Goal: Check status

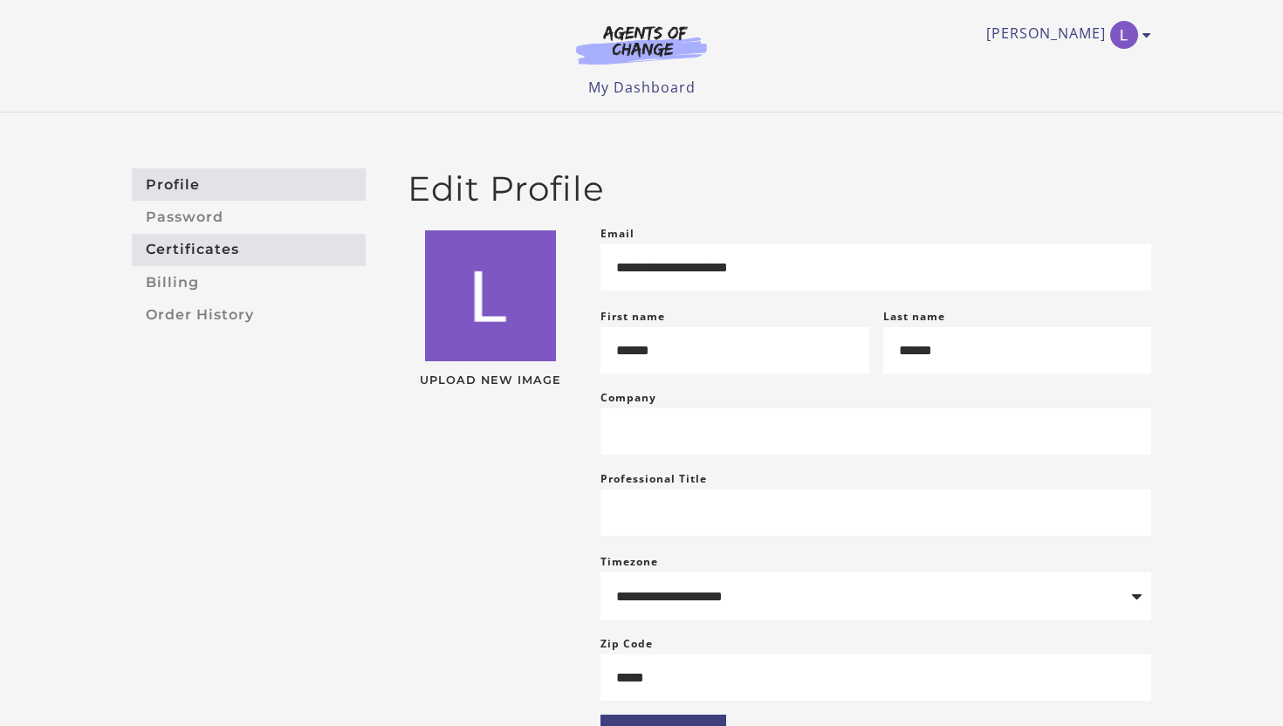
click at [182, 243] on link "Certificates" at bounding box center [249, 250] width 234 height 32
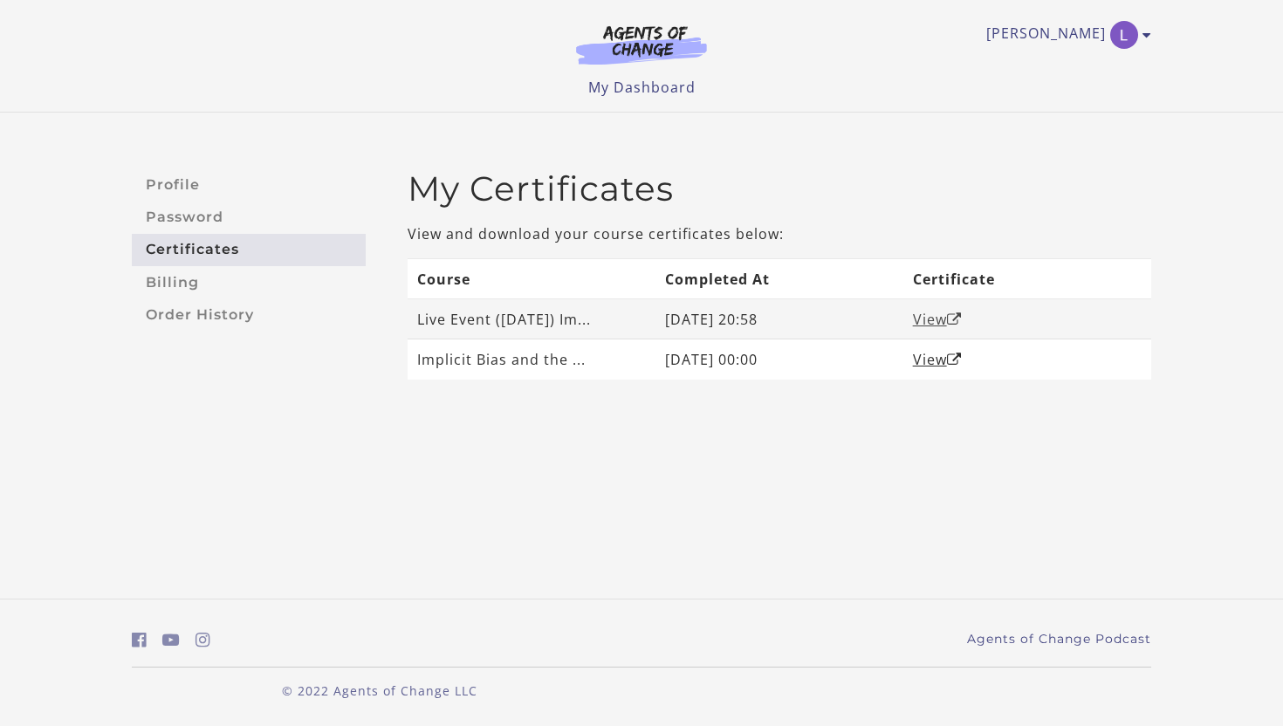
click at [943, 322] on link "View" at bounding box center [937, 319] width 49 height 19
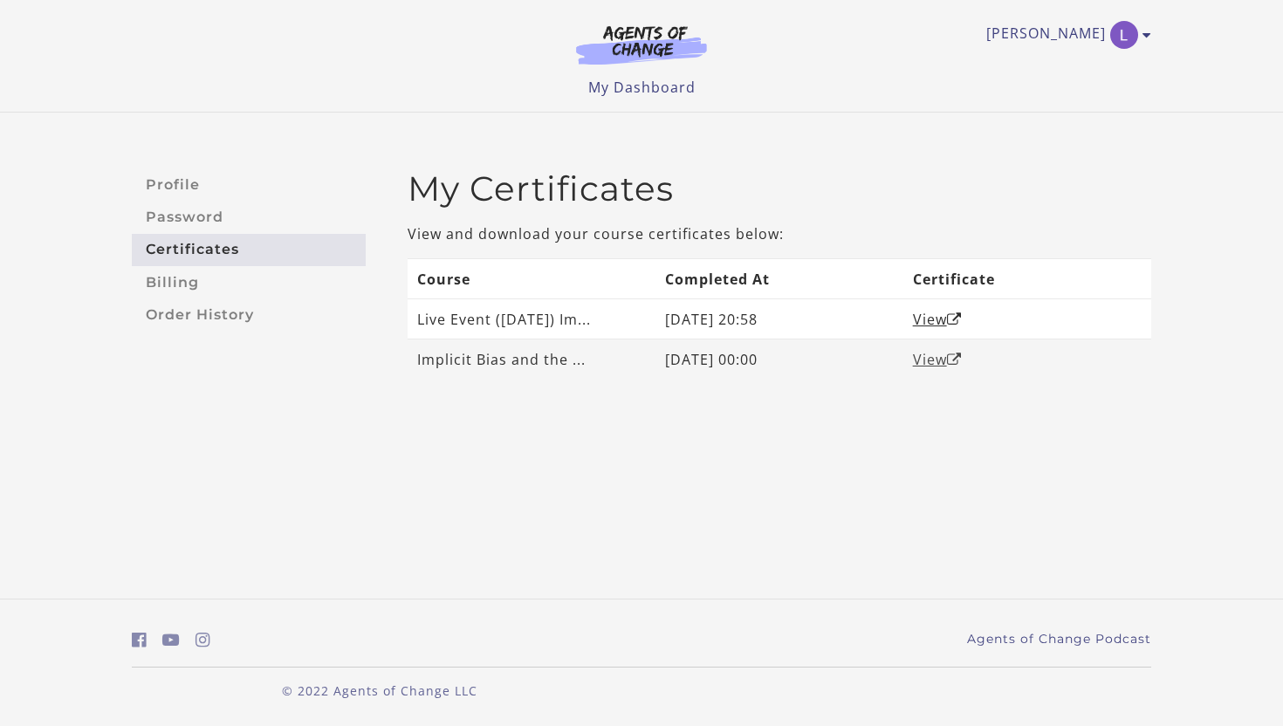
click at [932, 360] on link "View" at bounding box center [937, 359] width 49 height 19
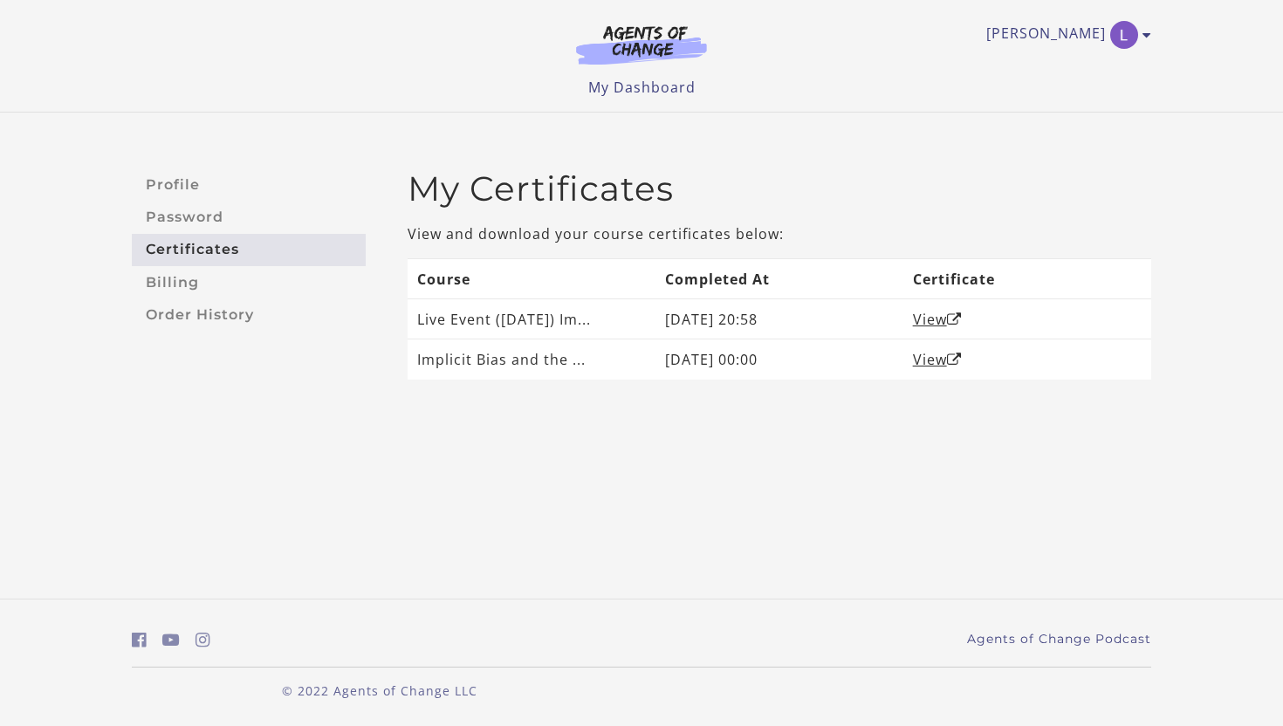
click at [736, 0] on div "Leslie J My Account Support Sign Out Toggle menu Menu My Dashboard My Account S…" at bounding box center [641, 49] width 1019 height 98
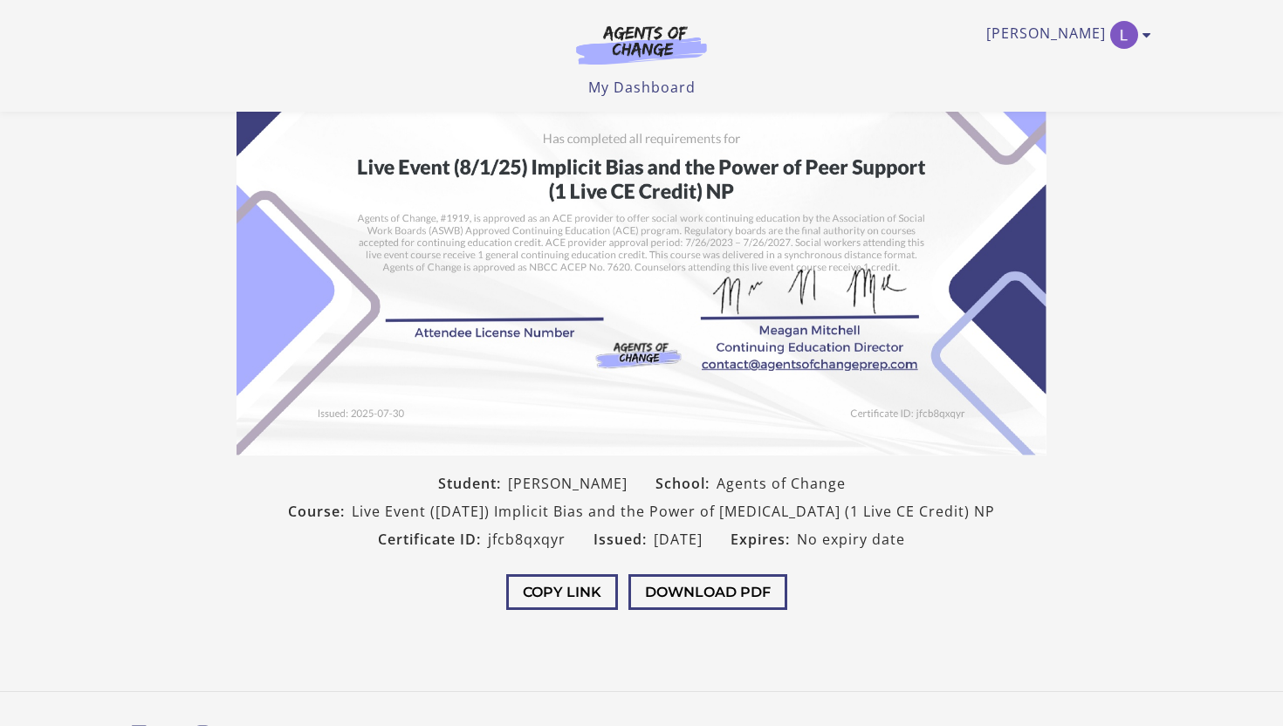
scroll to position [175, 0]
